Goal: Navigation & Orientation: Find specific page/section

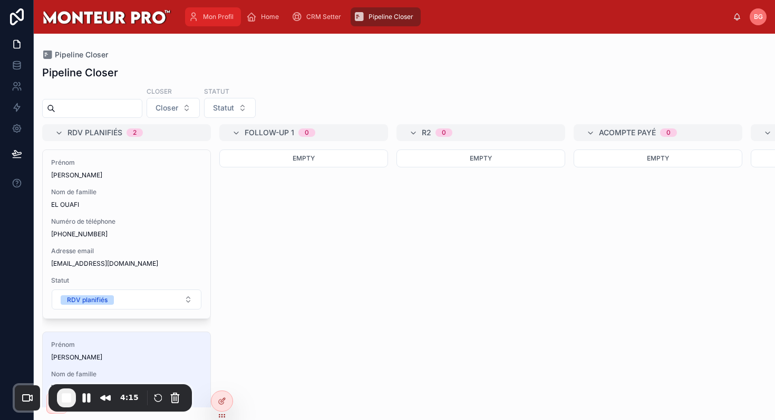
click at [212, 16] on span "Mon Profil" at bounding box center [218, 17] width 31 height 8
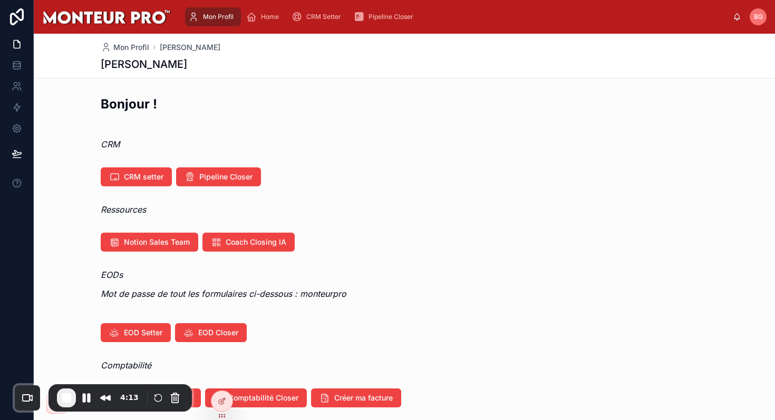
scroll to position [59, 0]
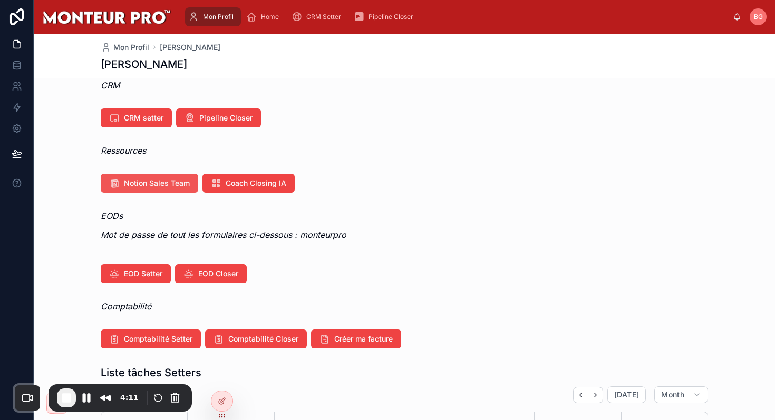
click at [139, 182] on span "Notion Sales Team" at bounding box center [157, 183] width 66 height 11
click at [132, 279] on span "EOD Setter" at bounding box center [143, 274] width 38 height 11
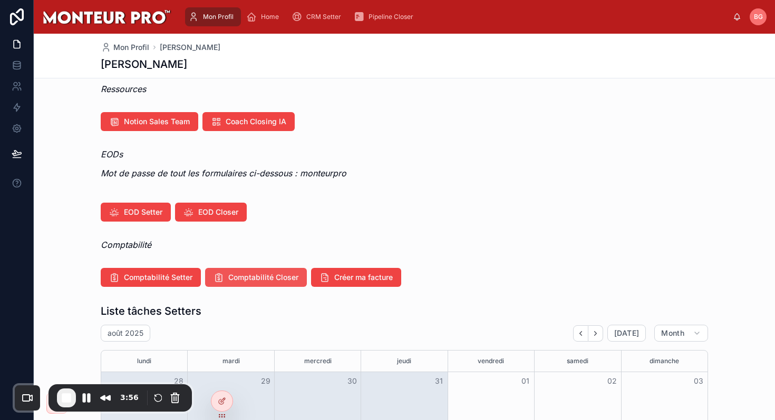
scroll to position [92, 0]
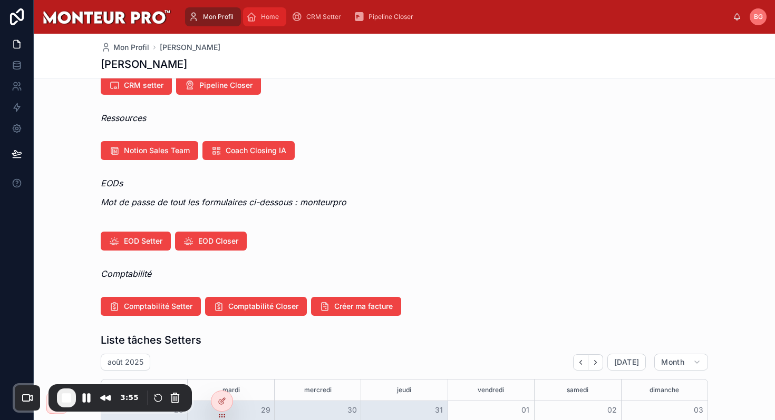
click at [263, 17] on span "Home" at bounding box center [270, 17] width 18 height 8
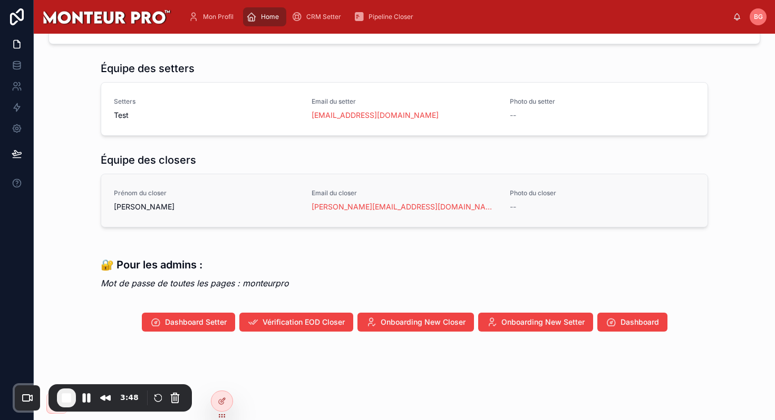
scroll to position [63, 0]
